Goal: Task Accomplishment & Management: Complete application form

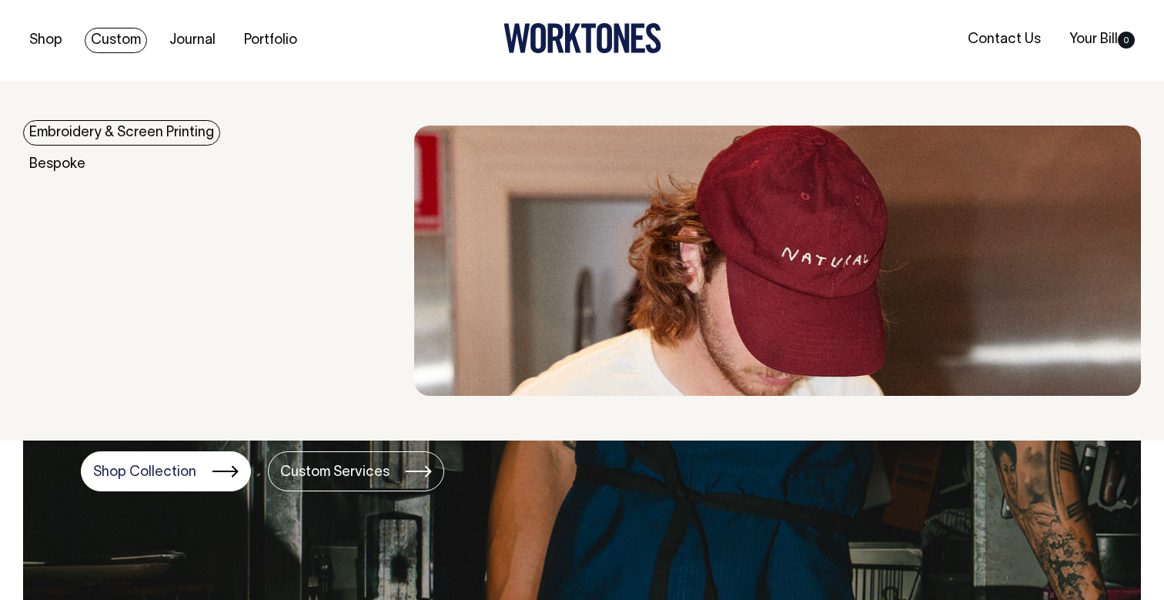
click at [75, 134] on link "Embroidery & Screen Printing" at bounding box center [121, 132] width 197 height 25
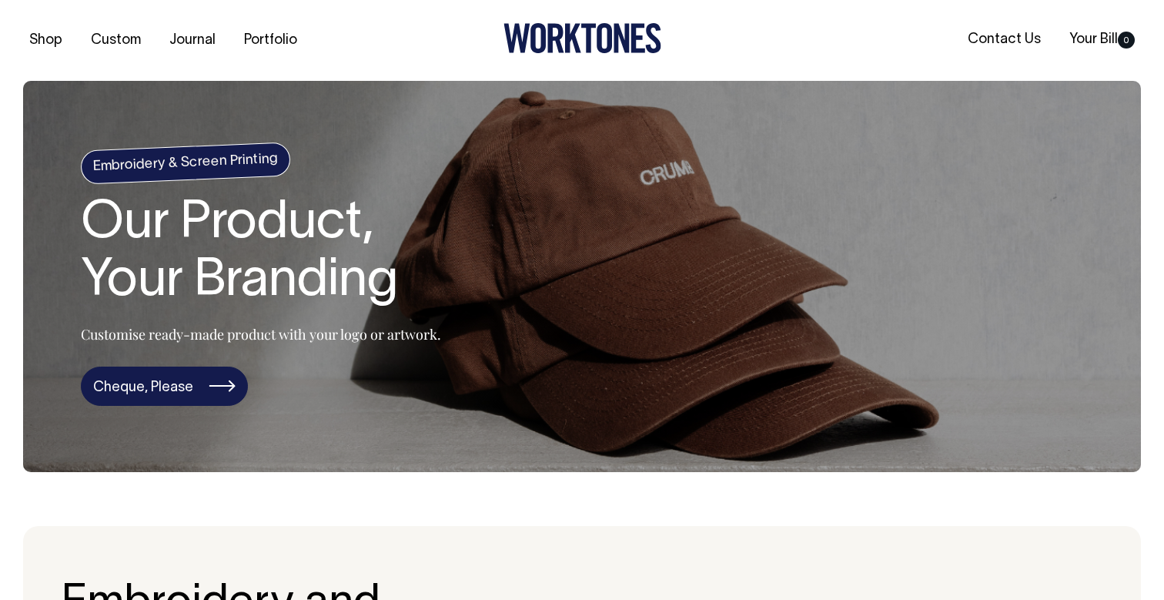
click at [195, 390] on link "Cheque, Please" at bounding box center [164, 386] width 167 height 40
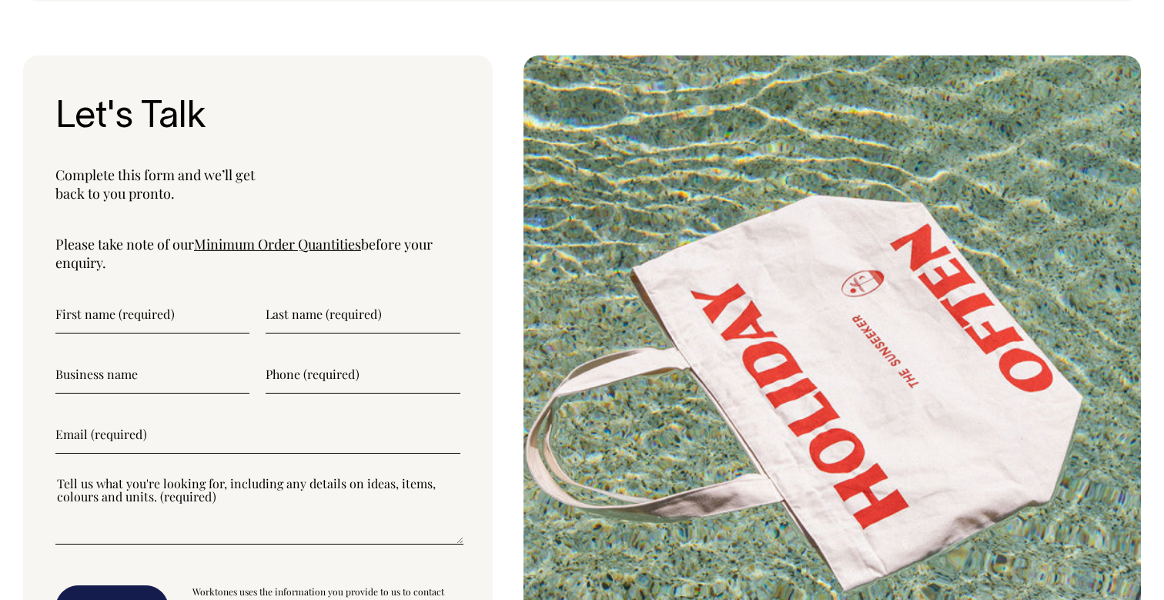
scroll to position [3896, 0]
click at [298, 235] on link "Minimum Order Quantities" at bounding box center [277, 244] width 167 height 18
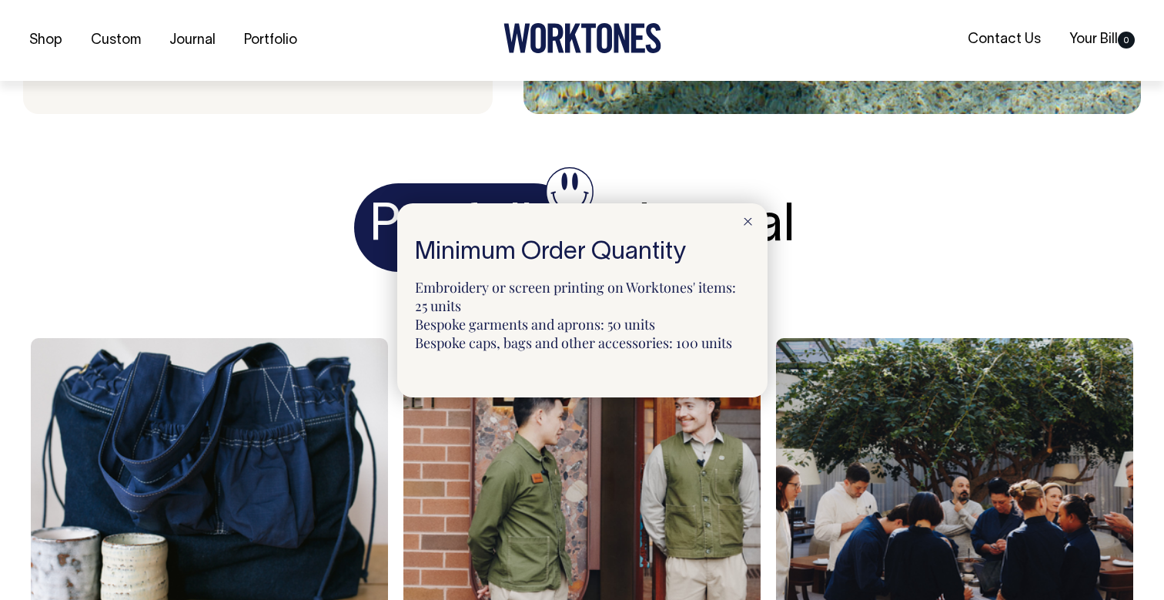
click at [28, 296] on div at bounding box center [582, 300] width 1164 height 600
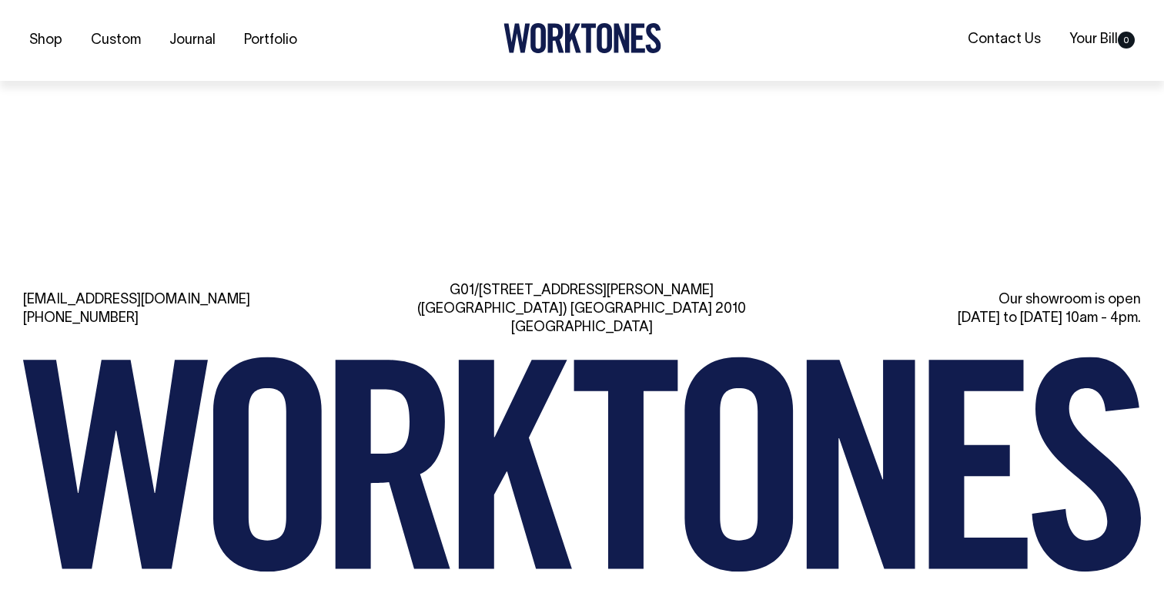
scroll to position [5328, 0]
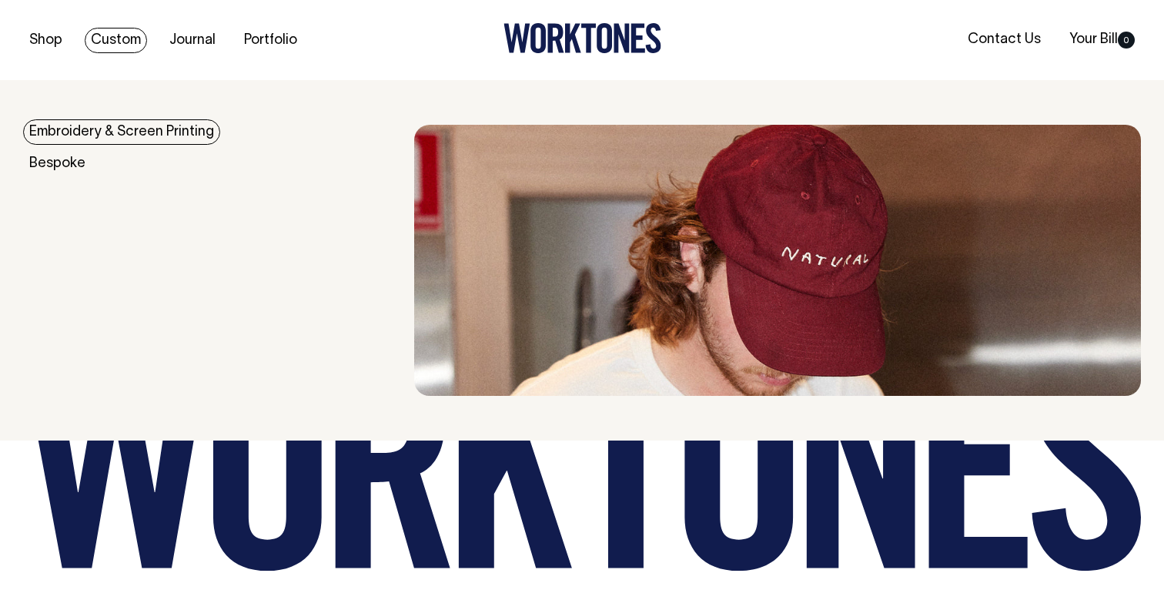
click at [128, 43] on link "Custom" at bounding box center [116, 40] width 62 height 25
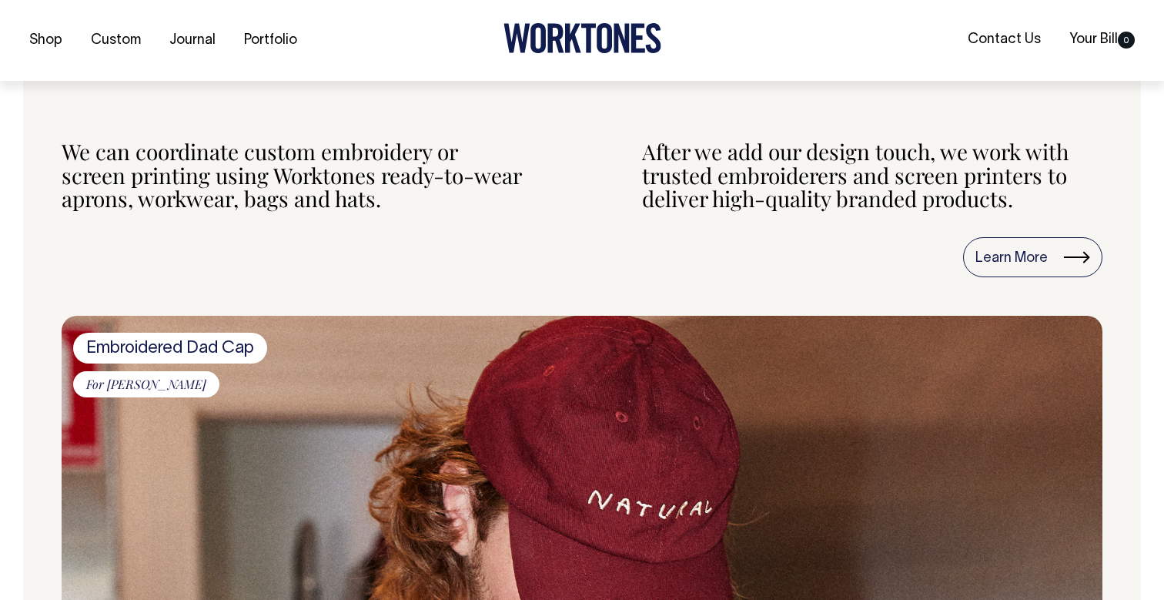
scroll to position [1487, 0]
click at [176, 345] on span "Embroidered Dad Cap" at bounding box center [170, 347] width 194 height 31
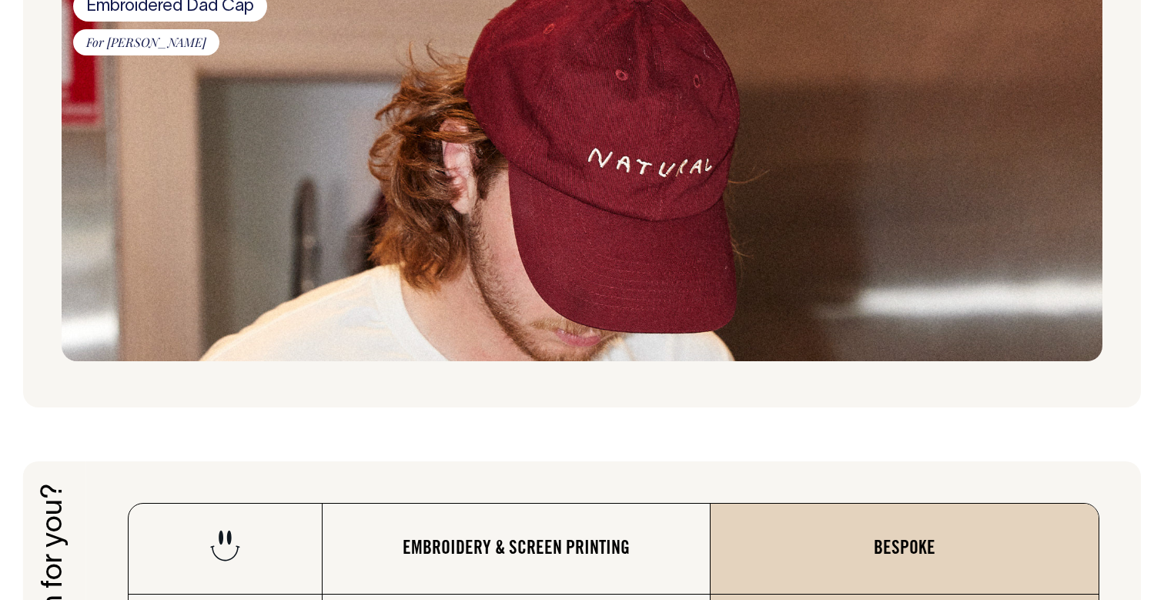
click at [444, 189] on img at bounding box center [582, 167] width 1041 height 387
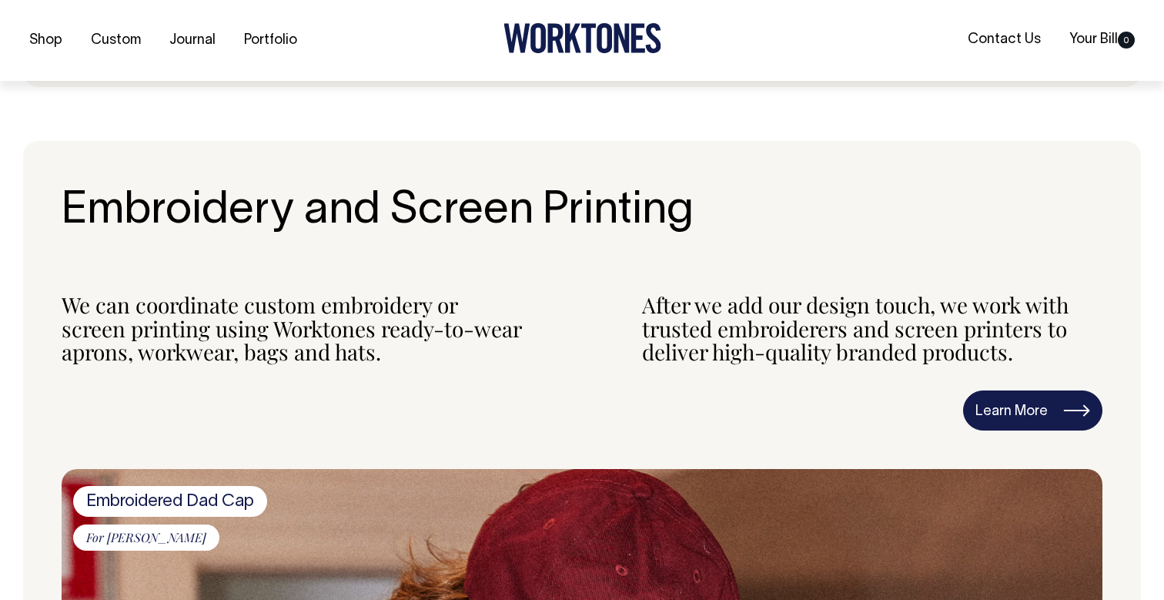
scroll to position [1334, 0]
click at [1012, 413] on link "Learn More" at bounding box center [1032, 410] width 139 height 40
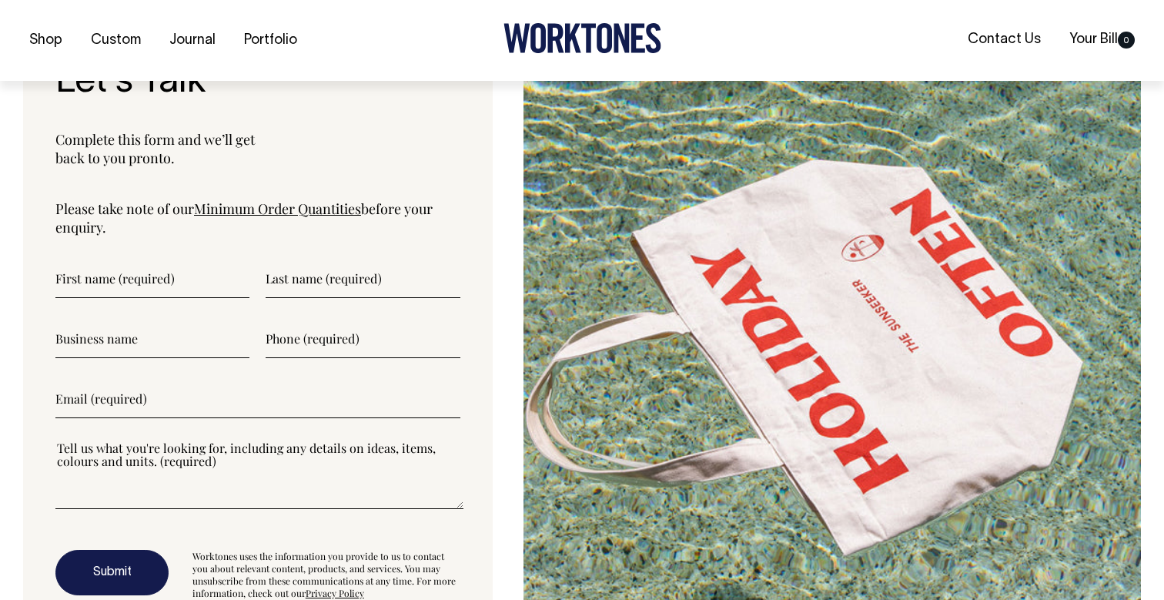
scroll to position [3933, 0]
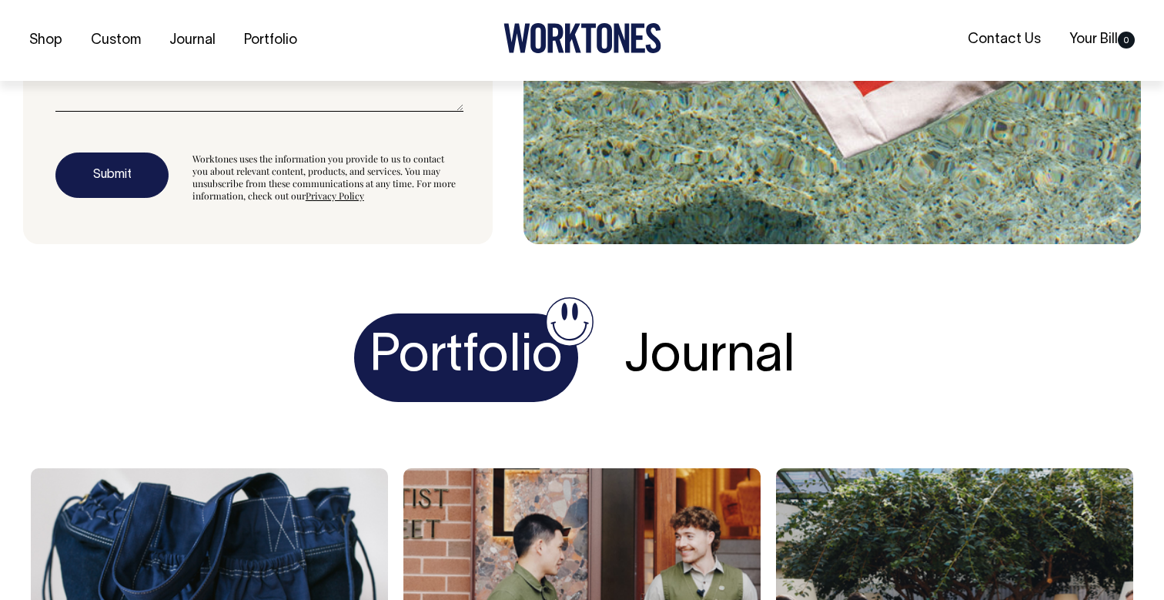
click at [712, 335] on h1 "Journal" at bounding box center [710, 357] width 202 height 89
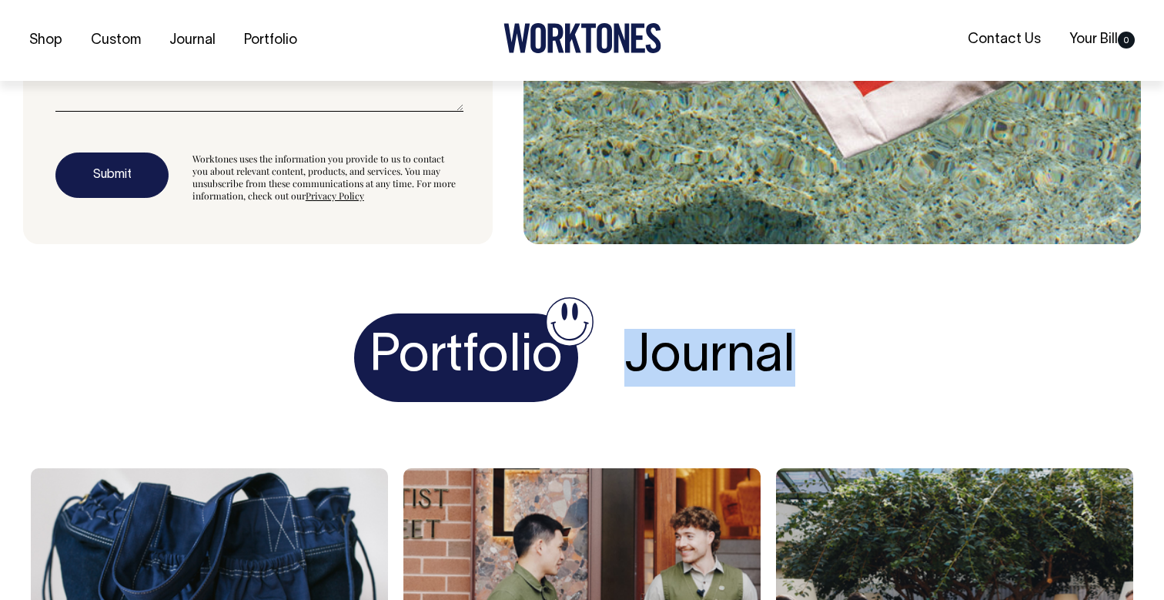
click at [712, 335] on h1 "Journal" at bounding box center [710, 357] width 202 height 89
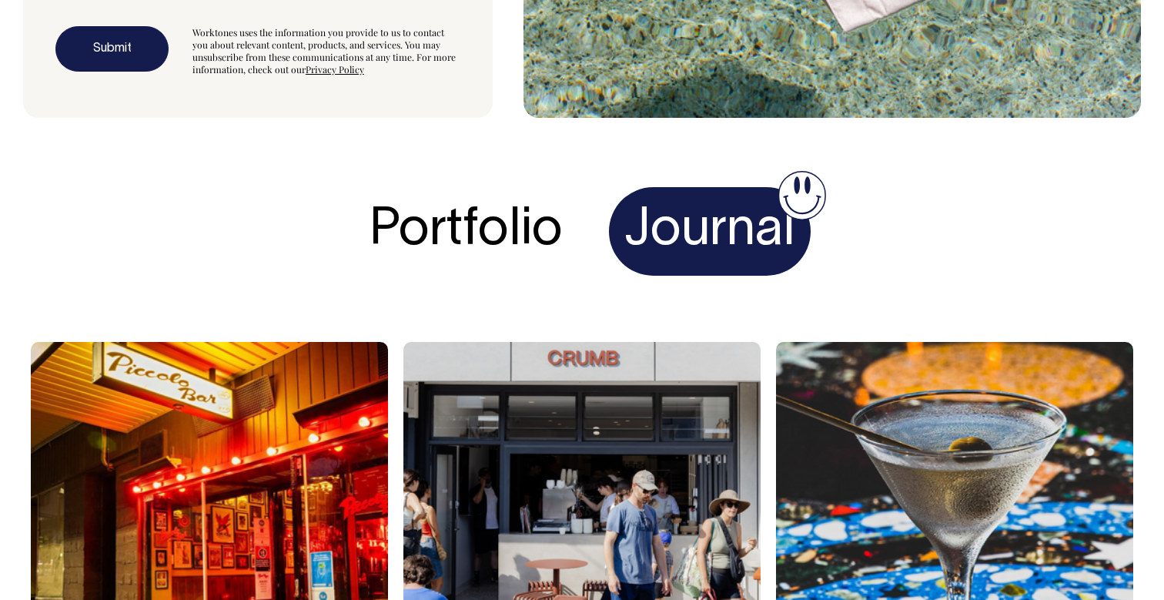
click at [500, 200] on h1 "Portfolio" at bounding box center [466, 231] width 224 height 89
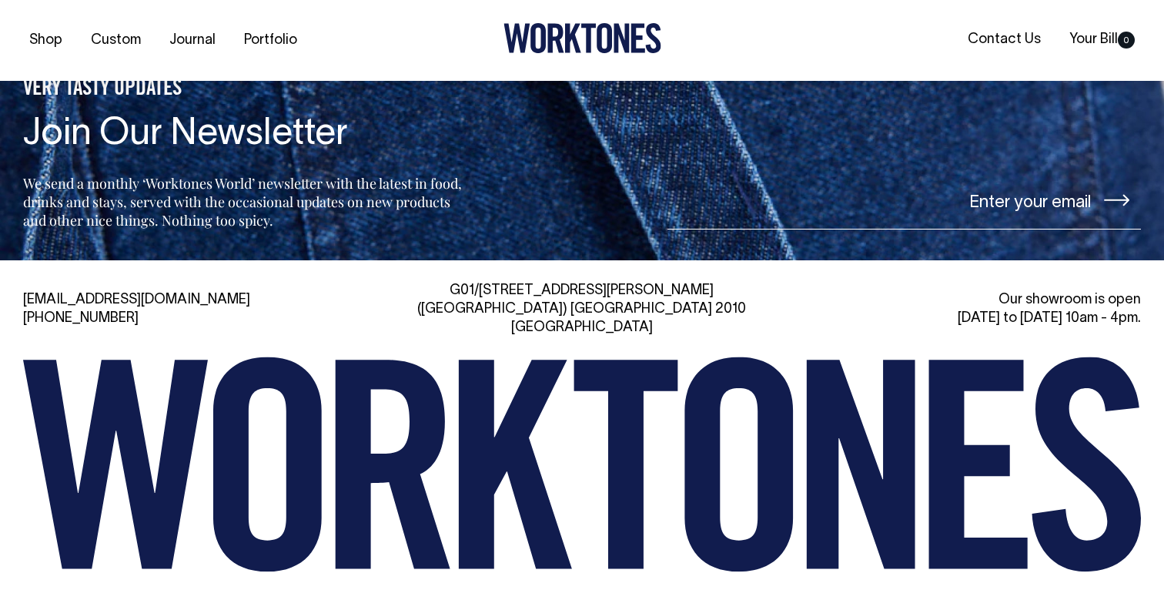
scroll to position [5328, 0]
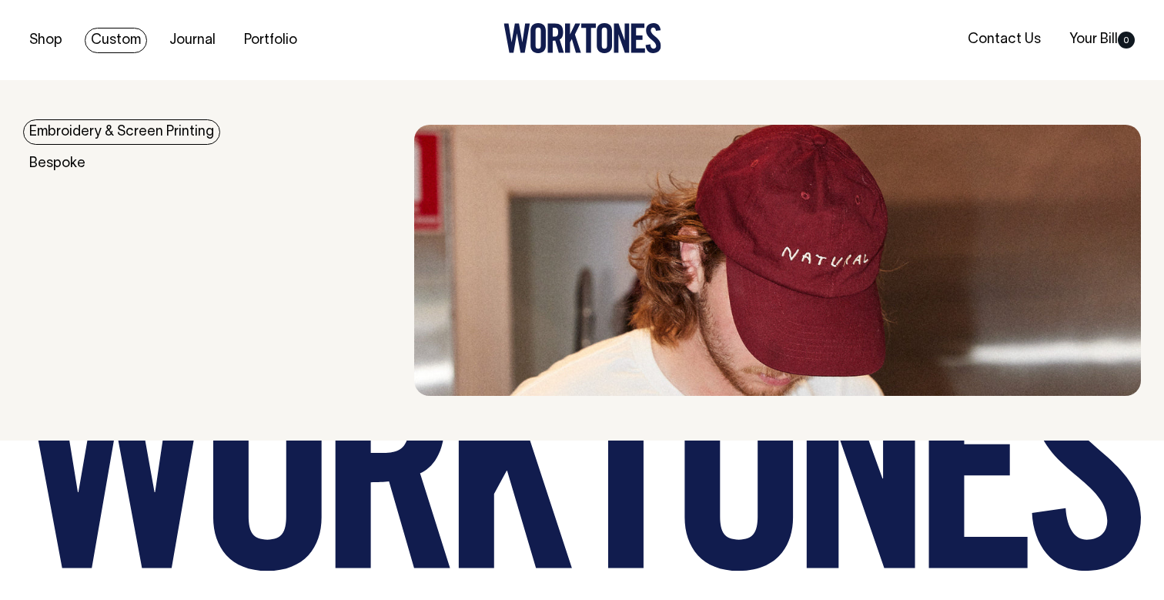
click at [135, 38] on link "Custom" at bounding box center [116, 40] width 62 height 25
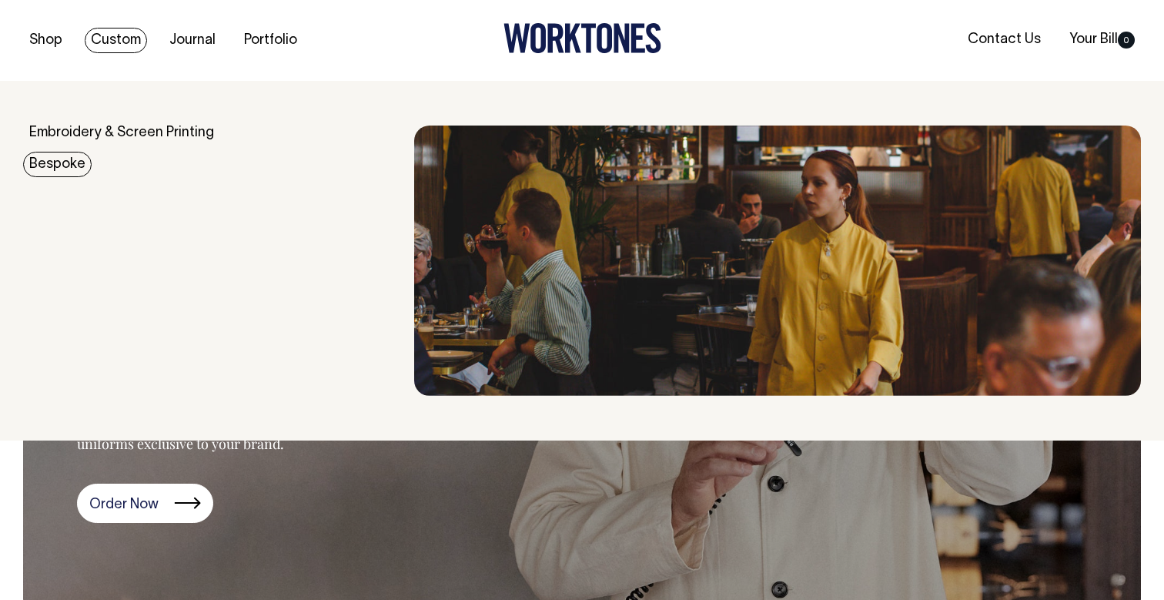
click at [62, 167] on link "Bespoke" at bounding box center [57, 164] width 69 height 25
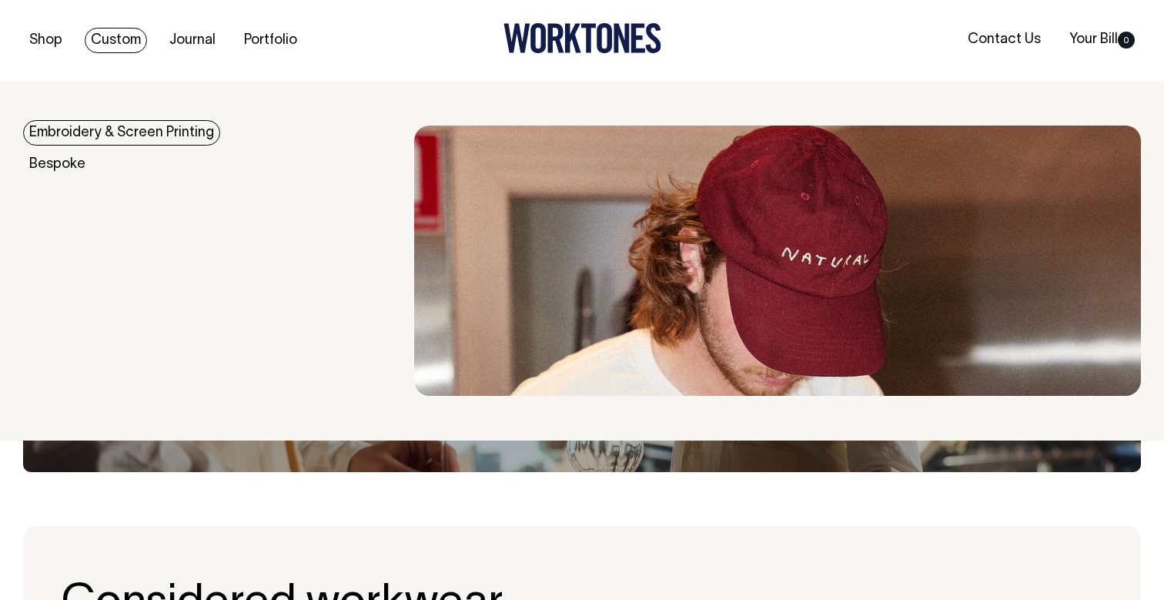
click at [102, 128] on link "Embroidery & Screen Printing" at bounding box center [121, 132] width 197 height 25
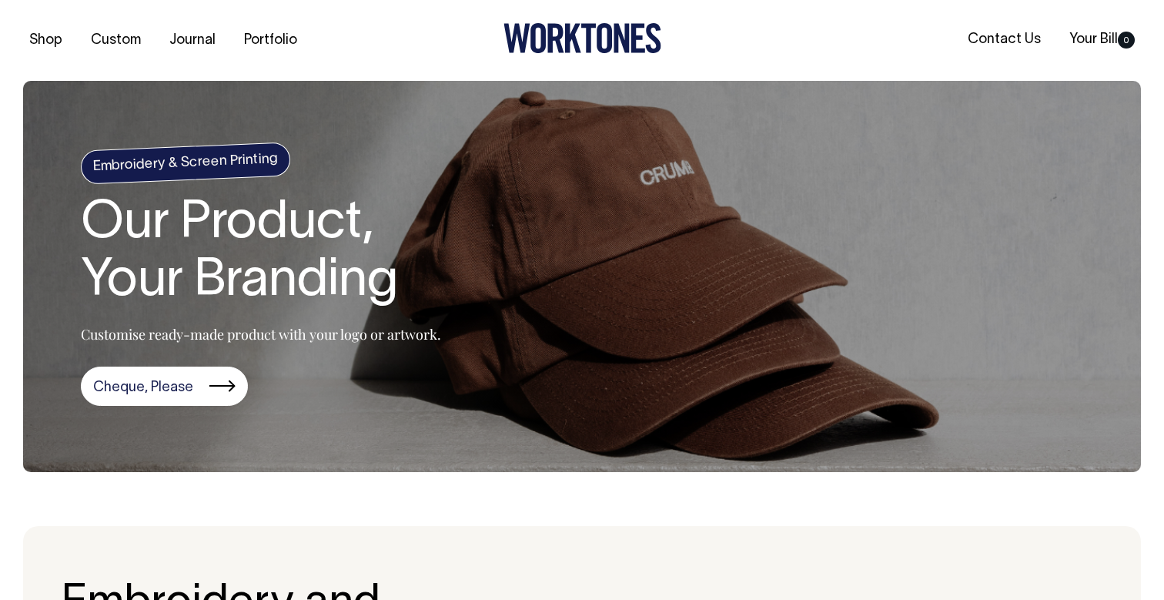
click at [186, 156] on h4 "Embroidery & Screen Printing" at bounding box center [185, 163] width 211 height 42
click at [184, 293] on h1 "Our Product, Your Branding" at bounding box center [261, 253] width 360 height 115
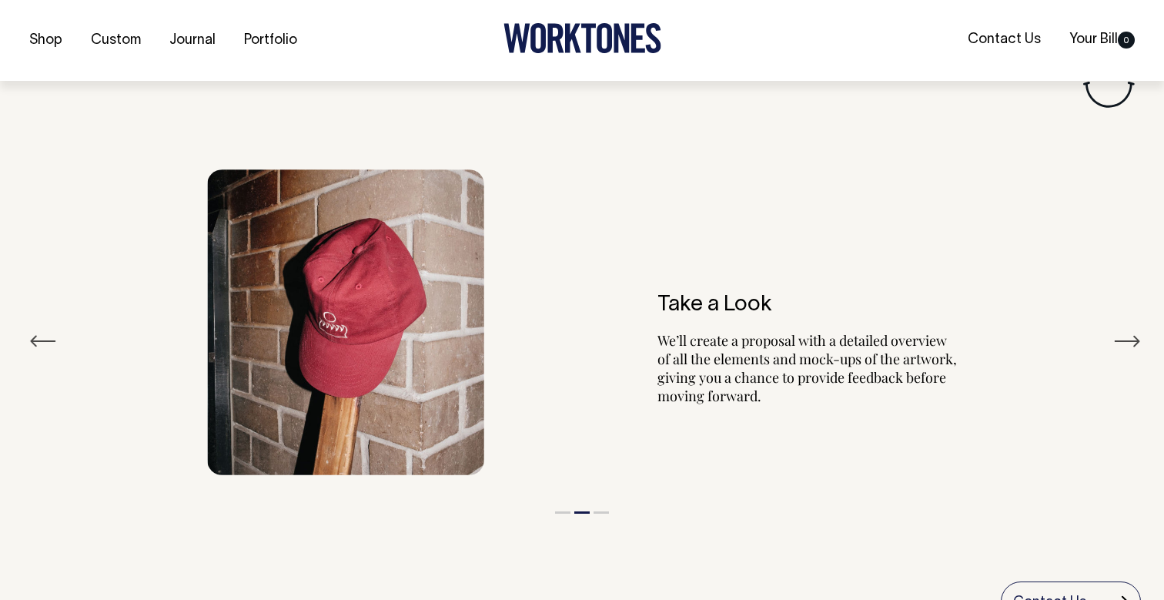
scroll to position [1692, 0]
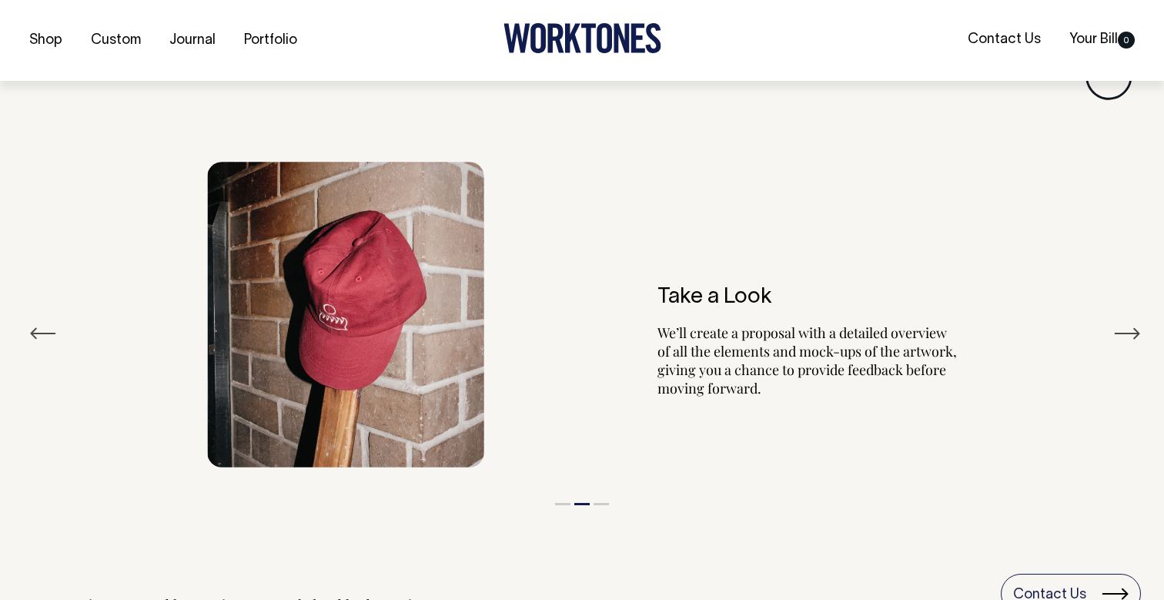
click at [1127, 328] on button "Next" at bounding box center [1127, 333] width 28 height 23
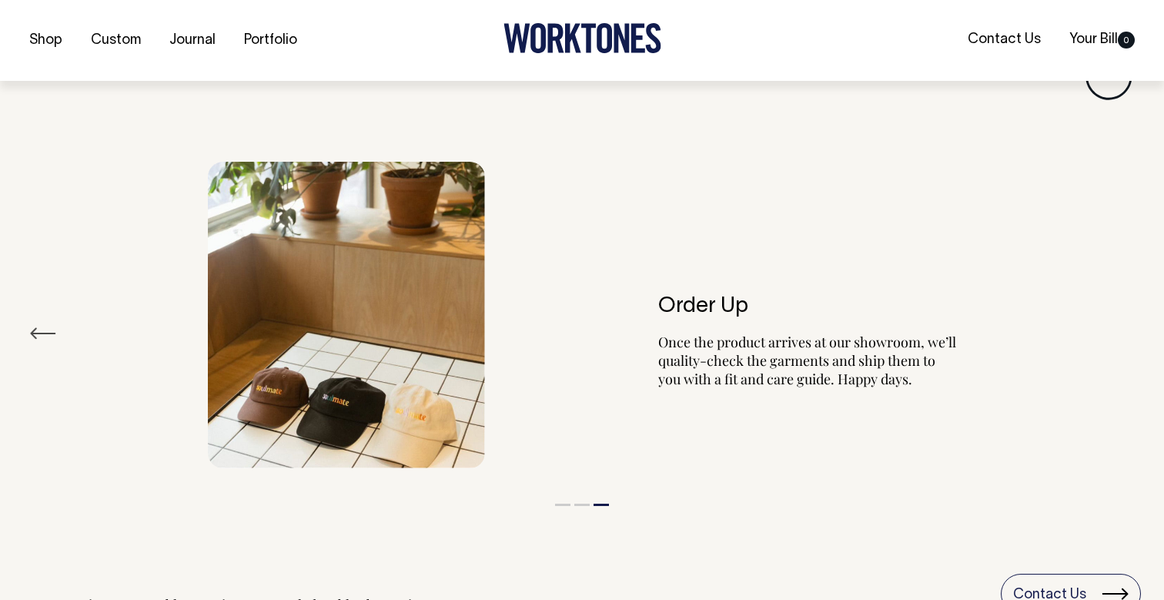
click at [681, 299] on h6 "Order Up" at bounding box center [808, 307] width 300 height 24
click at [411, 384] on img at bounding box center [345, 315] width 277 height 306
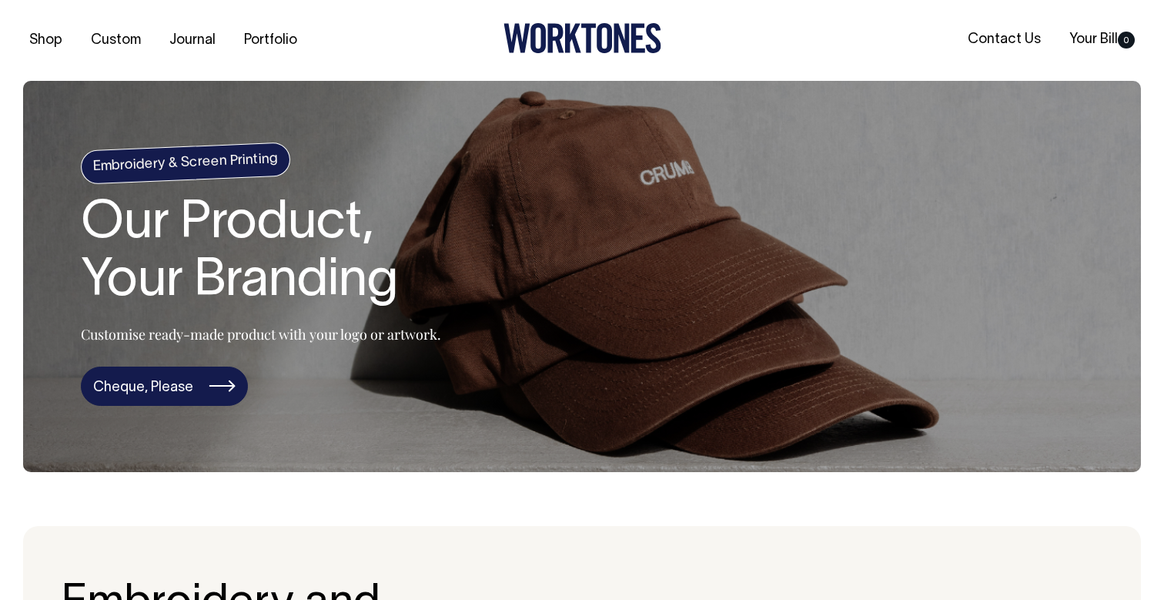
scroll to position [0, 0]
click at [162, 385] on link "Cheque, Please" at bounding box center [164, 386] width 167 height 40
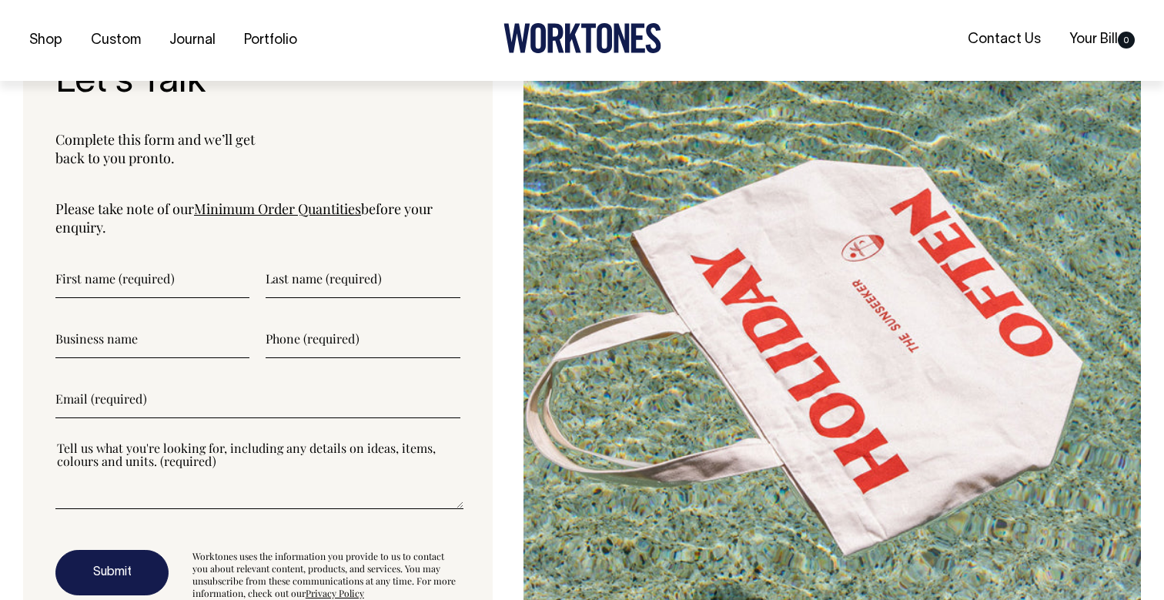
scroll to position [3933, 0]
click at [142, 266] on input"] "text" at bounding box center [152, 278] width 194 height 38
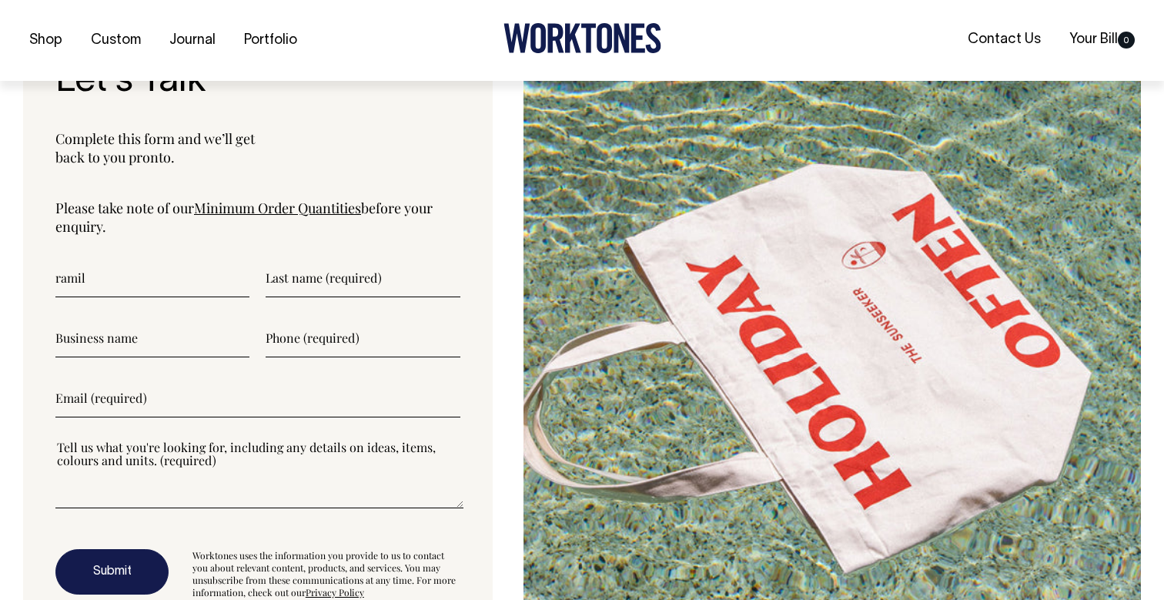
type input"] "ramil"
type input"] "rama"
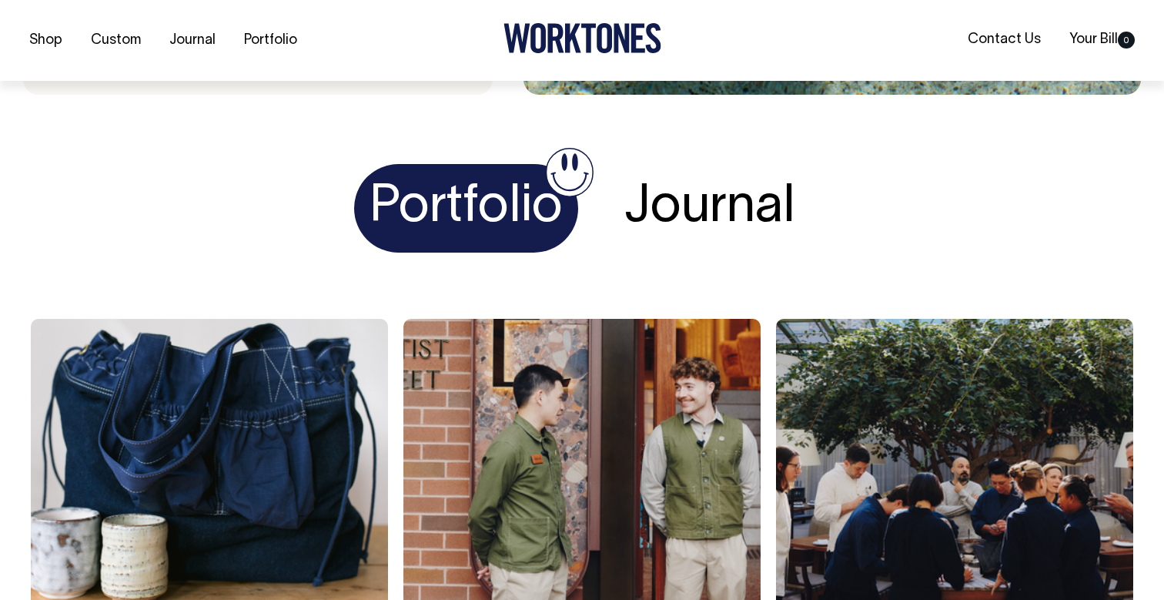
scroll to position [4501, 0]
